Goal: Information Seeking & Learning: Learn about a topic

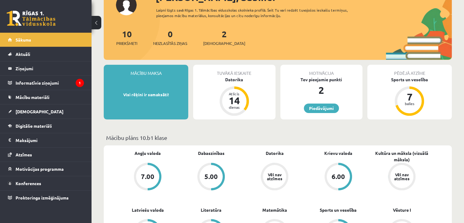
scroll to position [122, 0]
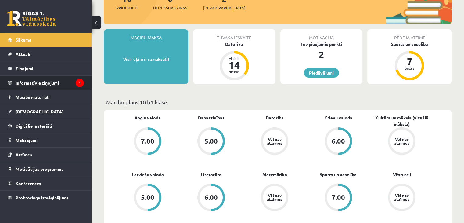
click at [22, 82] on legend "Informatīvie ziņojumi 1" at bounding box center [50, 83] width 68 height 14
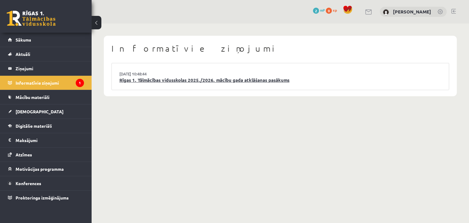
click at [186, 81] on link "Rīgas 1. Tālmācības vidusskolas 2025./2026. mācību gada atklāšanas pasākums" at bounding box center [280, 80] width 322 height 7
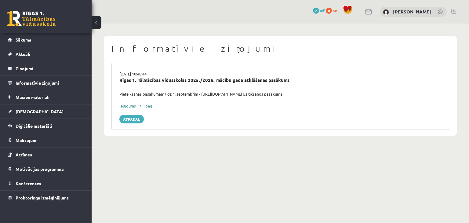
click at [143, 106] on link "Ielūgums__1_.jpeg" at bounding box center [135, 105] width 33 height 5
click at [50, 42] on link "Sākums" at bounding box center [46, 40] width 76 height 14
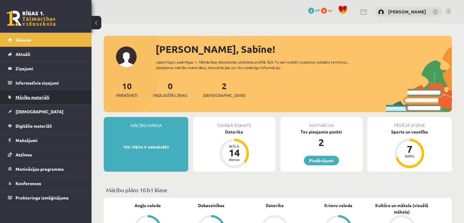
click at [70, 92] on link "Mācību materiāli" at bounding box center [46, 97] width 76 height 14
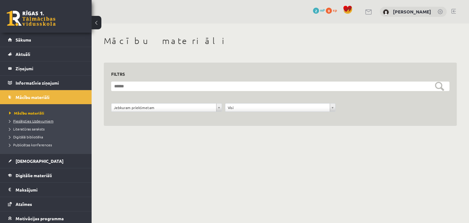
click at [49, 120] on span "Pieslēgties Uzdevumiem" at bounding box center [31, 120] width 44 height 5
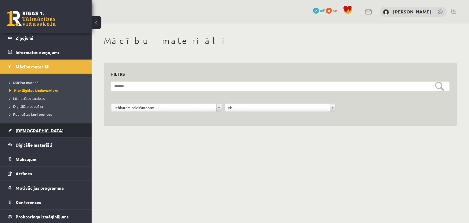
click at [52, 132] on link "[DEMOGRAPHIC_DATA]" at bounding box center [46, 130] width 76 height 14
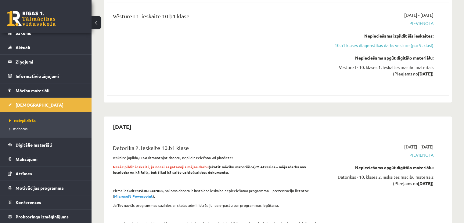
scroll to position [885, 0]
